Goal: Information Seeking & Learning: Learn about a topic

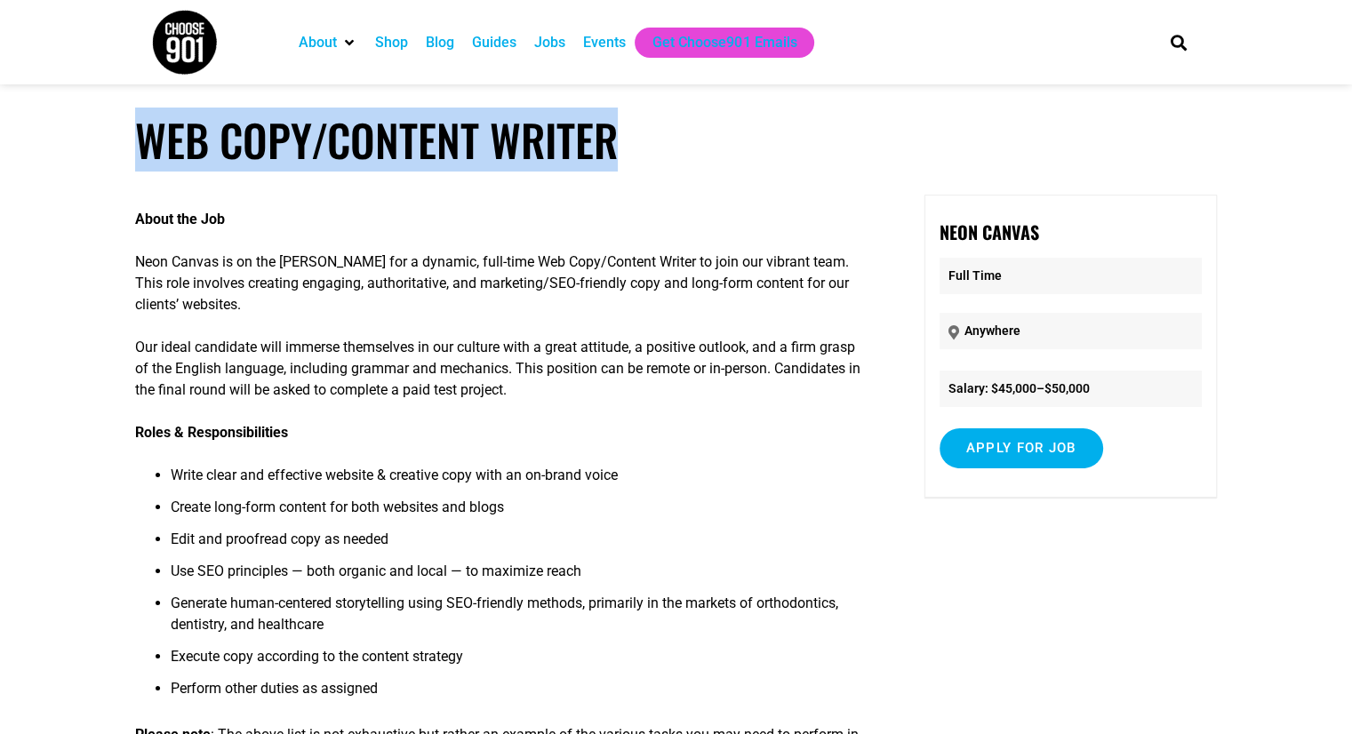
drag, startPoint x: 628, startPoint y: 143, endPoint x: 148, endPoint y: 168, distance: 479.7
click at [148, 166] on h1 "Web Copy/Content Writer" at bounding box center [676, 140] width 1082 height 52
copy h1 "Web Copy/Content Writer"
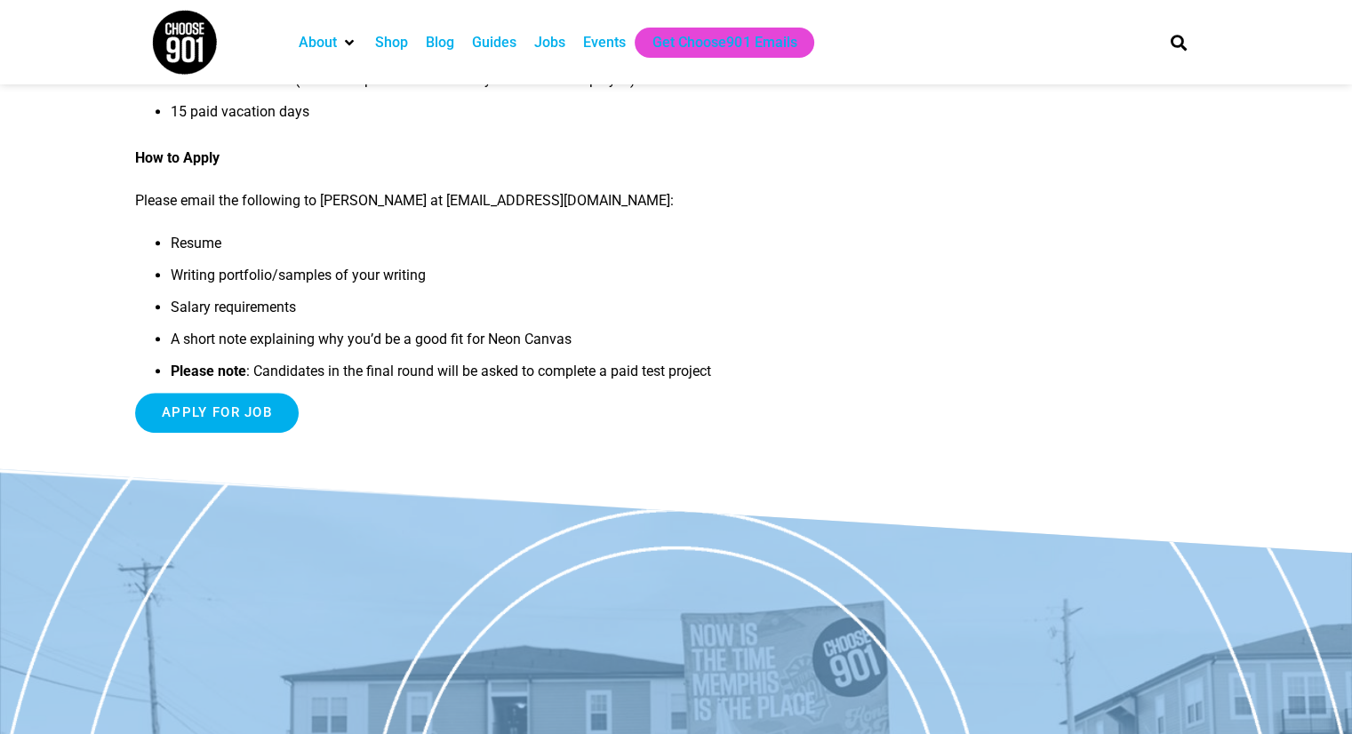
scroll to position [1671, 0]
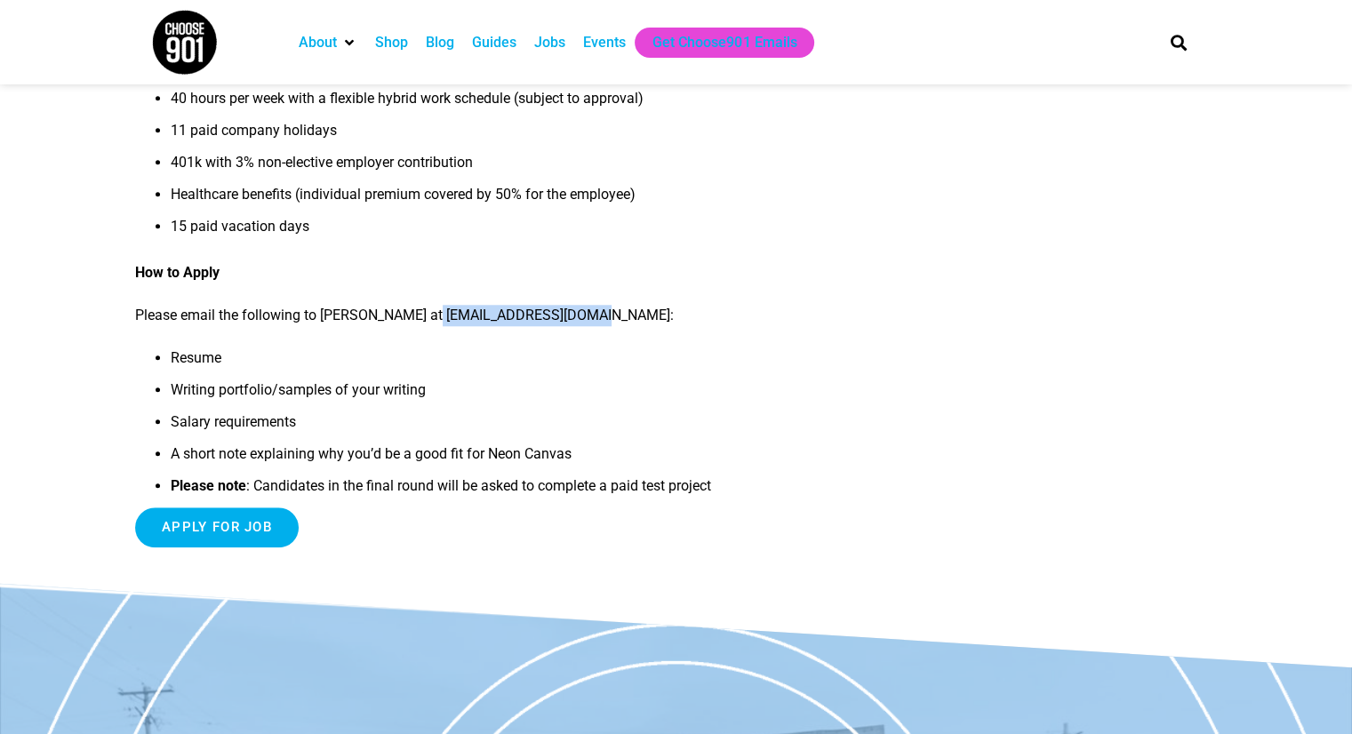
drag, startPoint x: 587, startPoint y: 318, endPoint x: 422, endPoint y: 315, distance: 164.5
click at [422, 315] on p "Please email the following to [PERSON_NAME] at [EMAIL_ADDRESS][DOMAIN_NAME]:" at bounding box center [502, 315] width 735 height 21
copy p "[EMAIL_ADDRESS][DOMAIN_NAME]"
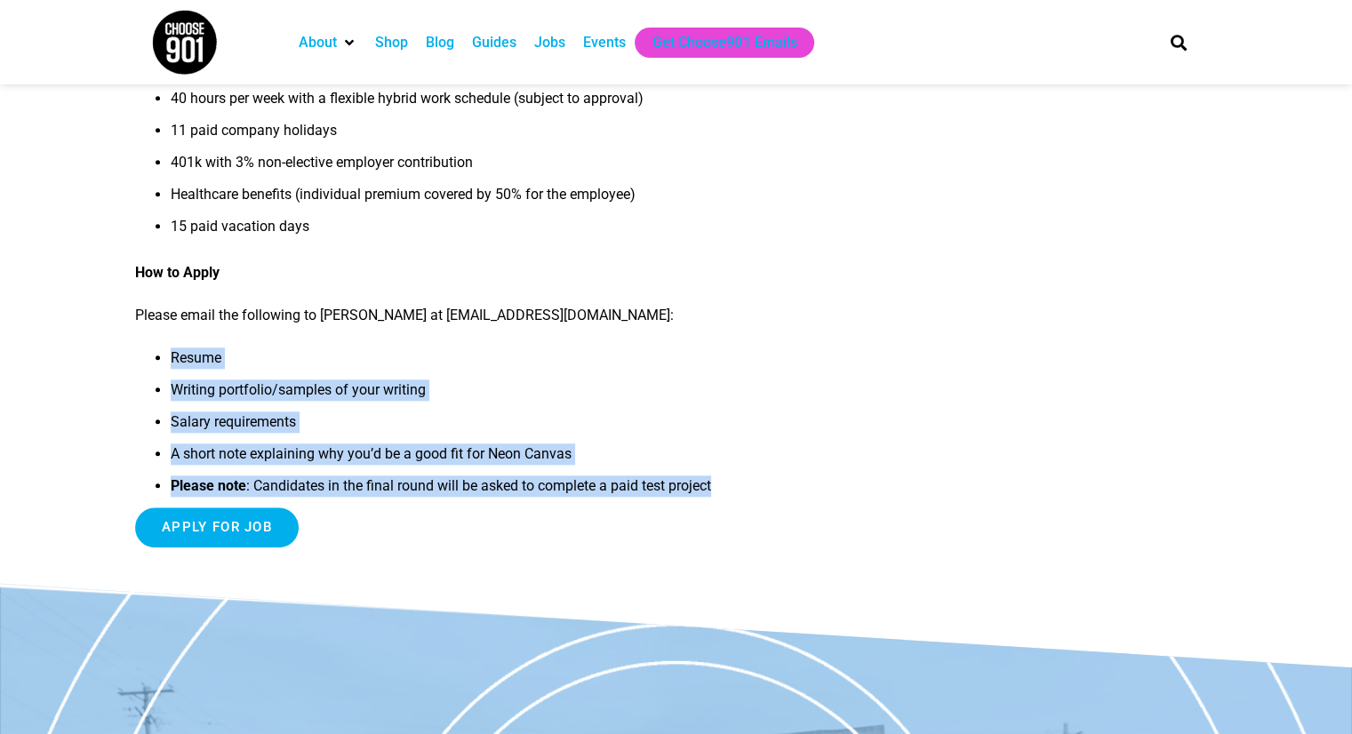
drag, startPoint x: 731, startPoint y: 493, endPoint x: 172, endPoint y: 362, distance: 574.3
click at [172, 362] on ul "Resume Writing portfolio/samples of your writing Salary requirements A short no…" at bounding box center [502, 428] width 735 height 160
copy ul "Resume Writing portfolio/samples of your writing Salary requirements A short no…"
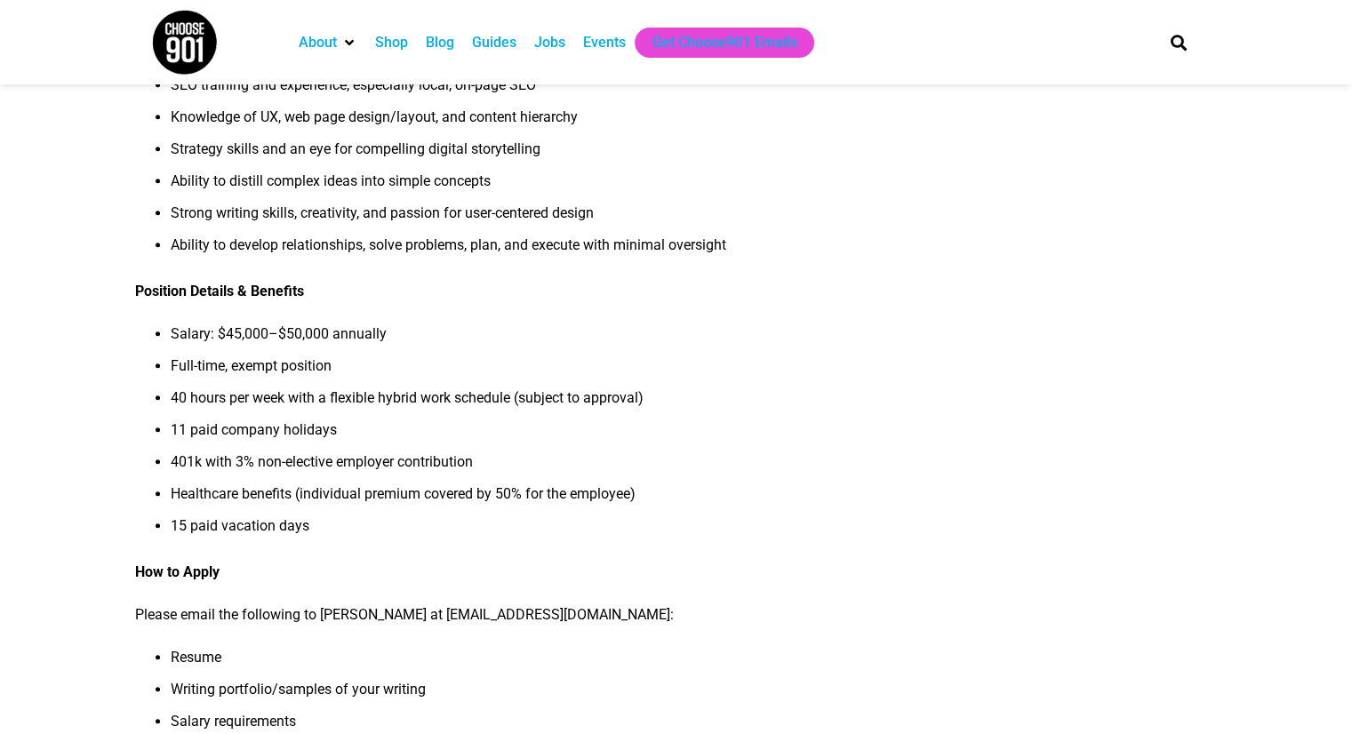
scroll to position [1369, 0]
